Goal: Connect with others: Connect with others

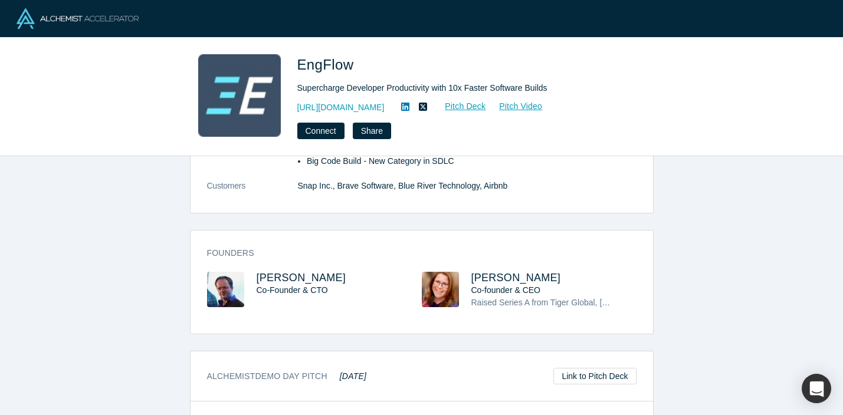
scroll to position [211, 0]
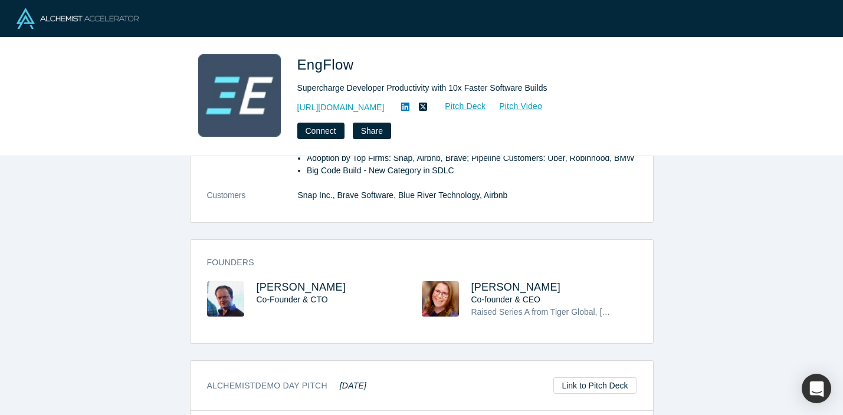
drag, startPoint x: 467, startPoint y: 296, endPoint x: 576, endPoint y: 298, distance: 108.6
click at [576, 300] on div "[PERSON_NAME] Co-founder & CEO Raised Series A from Tiger Global, [PERSON_NAME]…" at bounding box center [529, 308] width 215 height 54
copy span "[PERSON_NAME]"
click at [576, 294] on h3 "[PERSON_NAME]" at bounding box center [543, 287] width 144 height 12
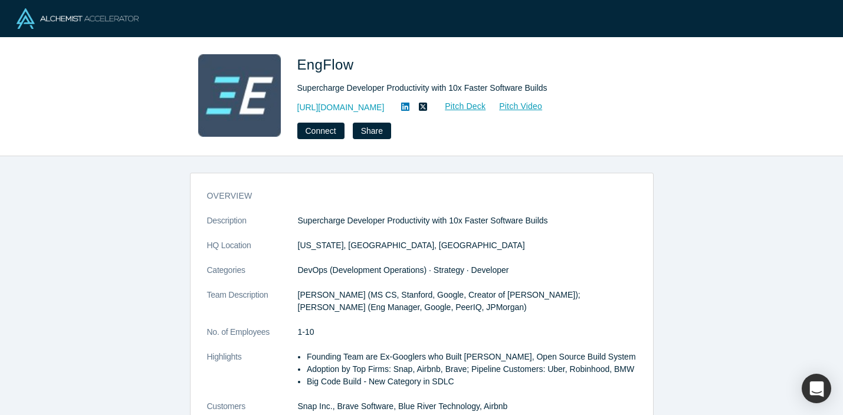
scroll to position [0, 0]
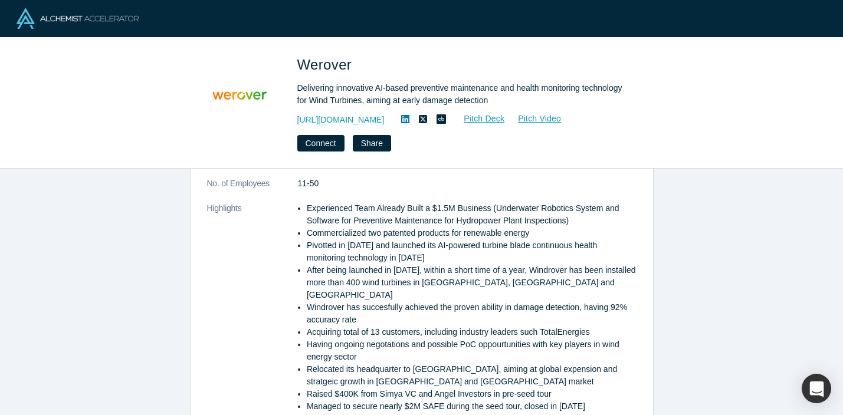
scroll to position [91, 0]
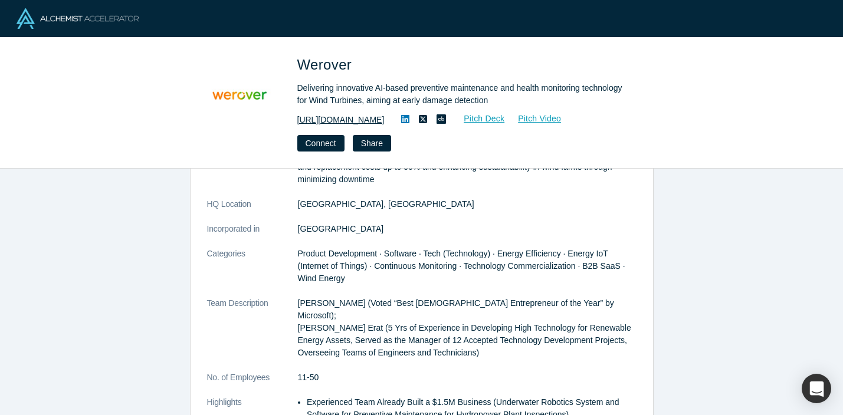
click at [342, 118] on link "[URL][DOMAIN_NAME]" at bounding box center [340, 120] width 87 height 12
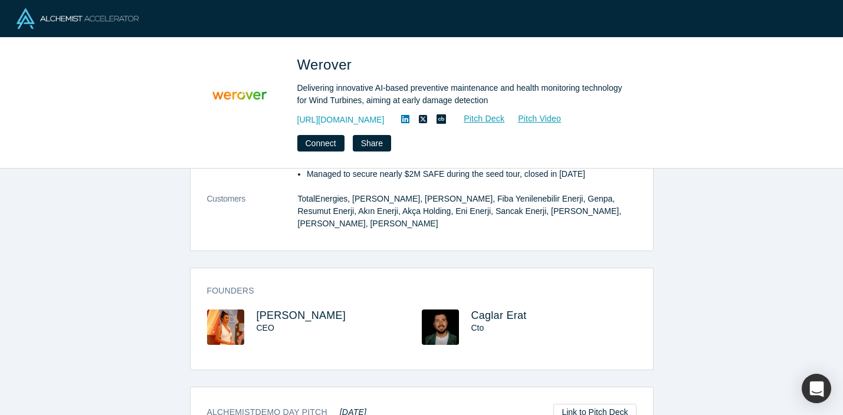
scroll to position [497, 0]
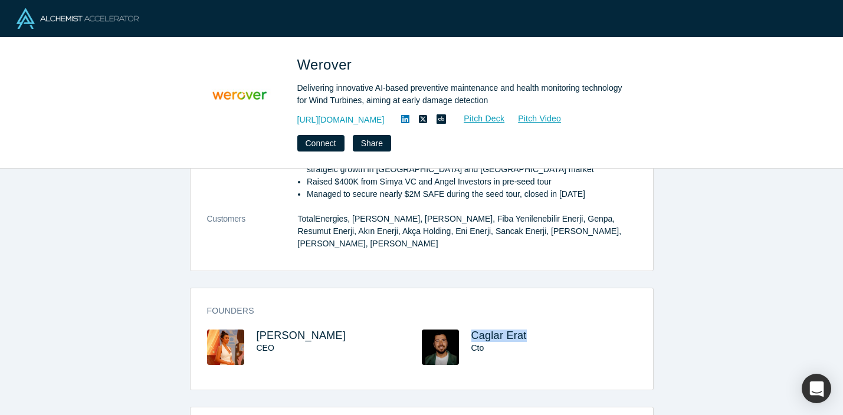
drag, startPoint x: 467, startPoint y: 296, endPoint x: 555, endPoint y: 297, distance: 87.9
click at [555, 330] on div "Caglar Erat Cto" at bounding box center [529, 356] width 215 height 52
copy span "Caglar Erat"
click at [586, 330] on h3 "Caglar Erat" at bounding box center [543, 336] width 144 height 12
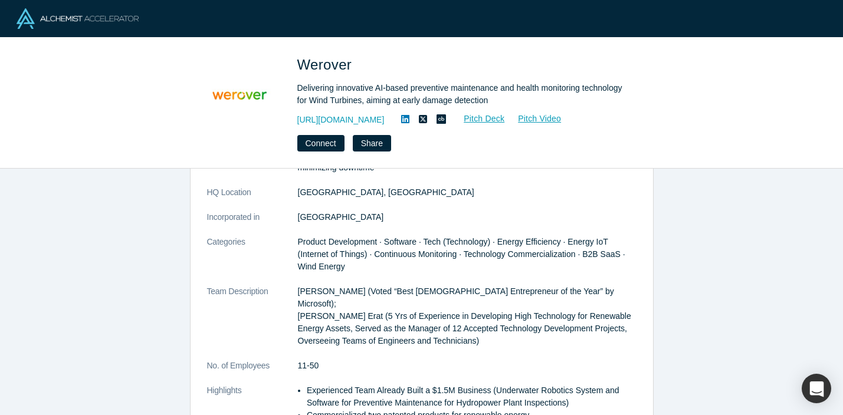
scroll to position [102, 0]
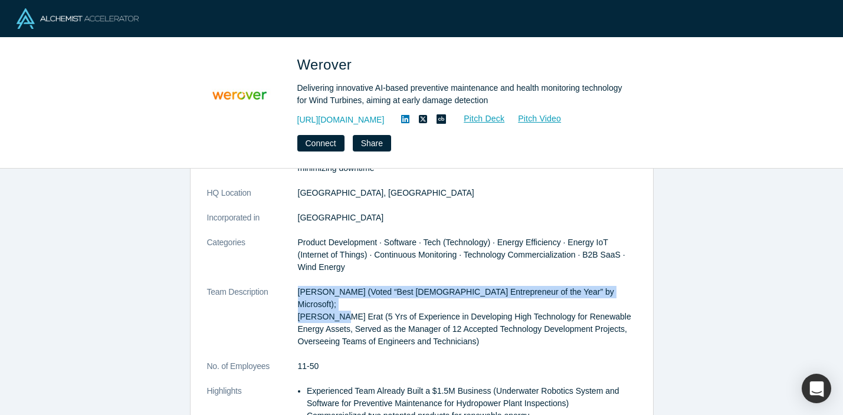
drag, startPoint x: 294, startPoint y: 300, endPoint x: 337, endPoint y: 300, distance: 43.7
click at [337, 300] on dl "Description Delivering innovative and AI-powered preventive maintenance and hea…" at bounding box center [421, 391] width 429 height 533
click at [337, 300] on p "Balca Yilmaz (Voted “Best Female Entrepreneur of the Year” by Microsoft); Kazim…" at bounding box center [467, 317] width 339 height 62
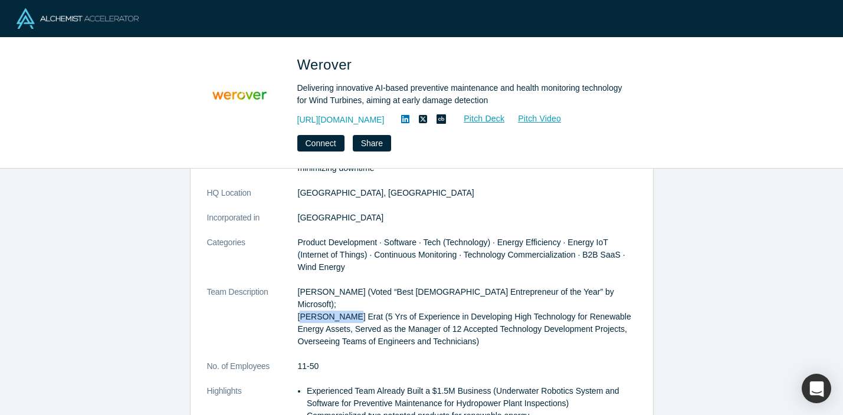
drag, startPoint x: 298, startPoint y: 303, endPoint x: 342, endPoint y: 304, distance: 43.7
click at [343, 304] on p "Balca Yilmaz (Voted “Best Female Entrepreneur of the Year” by Microsoft); Kazim…" at bounding box center [467, 317] width 339 height 62
drag, startPoint x: 296, startPoint y: 292, endPoint x: 329, endPoint y: 291, distance: 33.0
click at [330, 291] on dl "Description Delivering innovative and AI-powered preventive maintenance and hea…" at bounding box center [421, 391] width 429 height 533
click at [329, 291] on p "Balca Yilmaz (Voted “Best Female Entrepreneur of the Year” by Microsoft); Kazim…" at bounding box center [467, 317] width 339 height 62
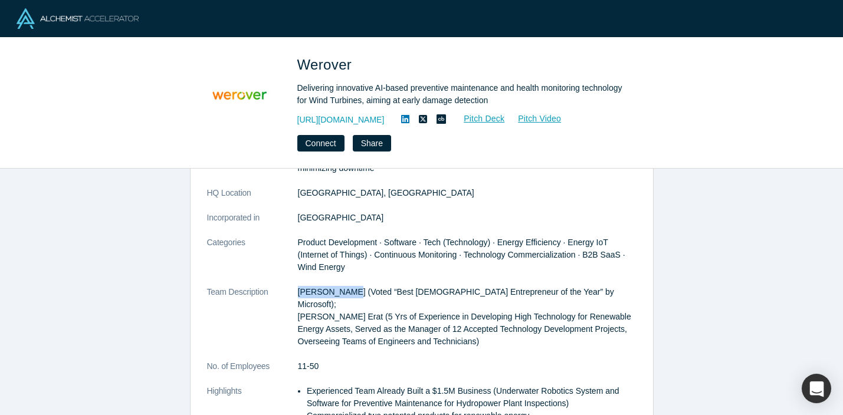
drag, startPoint x: 344, startPoint y: 290, endPoint x: 298, endPoint y: 291, distance: 45.4
click at [298, 291] on p "Balca Yilmaz (Voted “Best Female Entrepreneur of the Year” by Microsoft); Kazim…" at bounding box center [467, 317] width 339 height 62
copy p "Balca Yilmaz"
drag, startPoint x: 298, startPoint y: 291, endPoint x: 343, endPoint y: 290, distance: 44.9
click at [343, 290] on p "Balca Yilmaz (Voted “Best Female Entrepreneur of the Year” by Microsoft); Kazim…" at bounding box center [467, 317] width 339 height 62
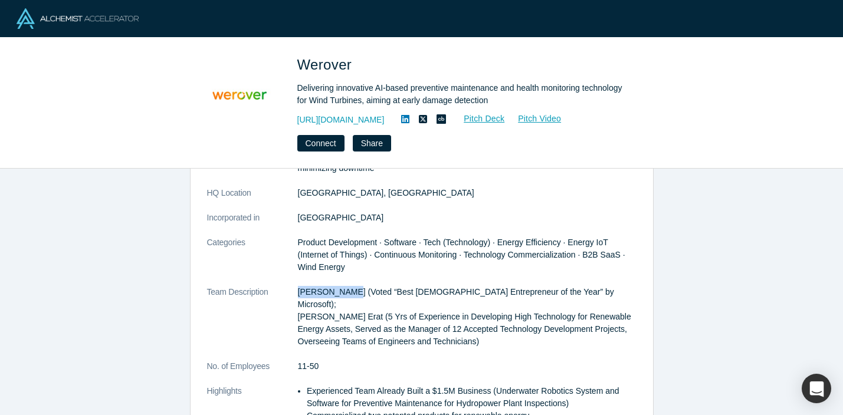
drag, startPoint x: 345, startPoint y: 291, endPoint x: 299, endPoint y: 293, distance: 45.5
click at [298, 293] on p "Balca Yilmaz (Voted “Best Female Entrepreneur of the Year” by Microsoft); Kazim…" at bounding box center [467, 317] width 339 height 62
copy p "Balca Yilmaz"
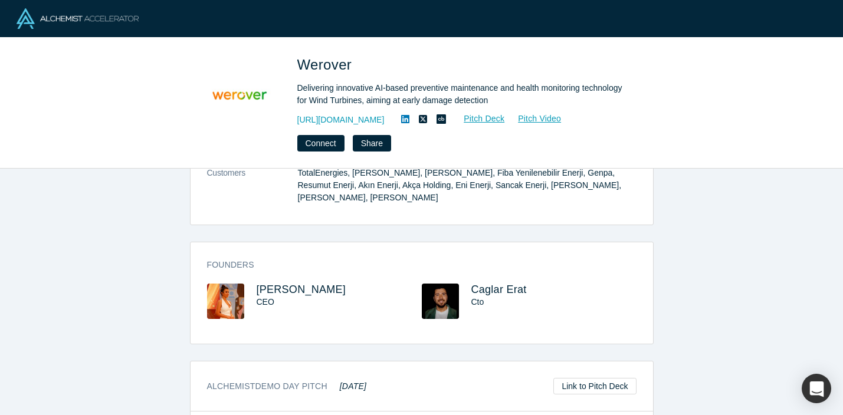
click at [542, 284] on div "Caglar Erat Cto" at bounding box center [553, 301] width 165 height 35
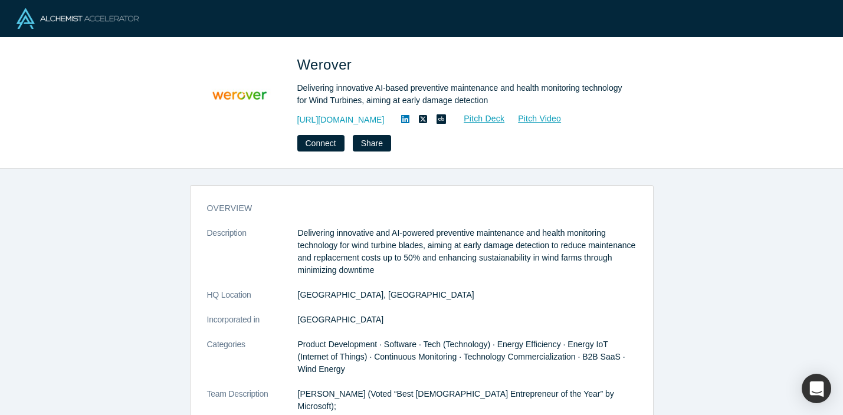
scroll to position [0, 0]
click at [320, 144] on button "Connect" at bounding box center [320, 143] width 47 height 17
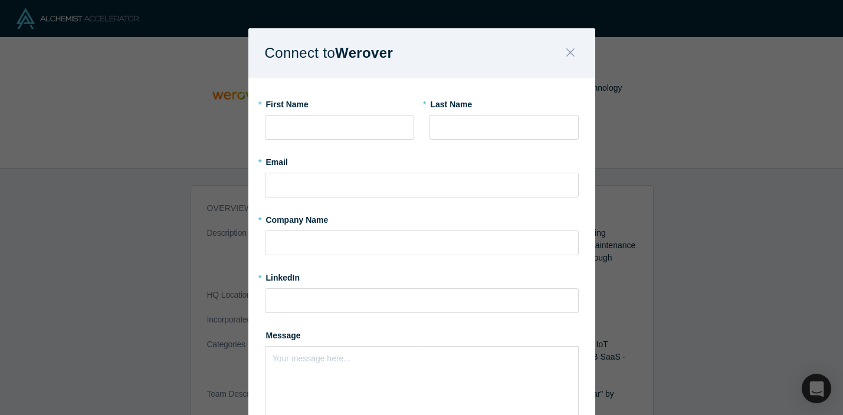
click at [570, 48] on icon "Close" at bounding box center [570, 52] width 8 height 13
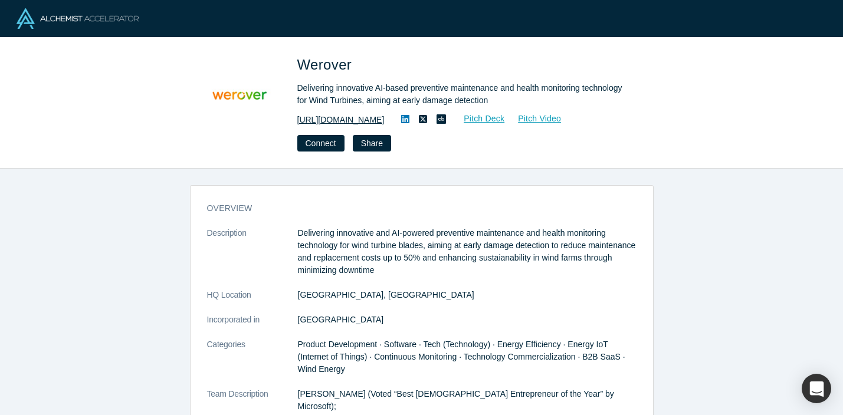
click at [360, 116] on link "https://werover.com/" at bounding box center [340, 120] width 87 height 12
